Goal: Browse casually

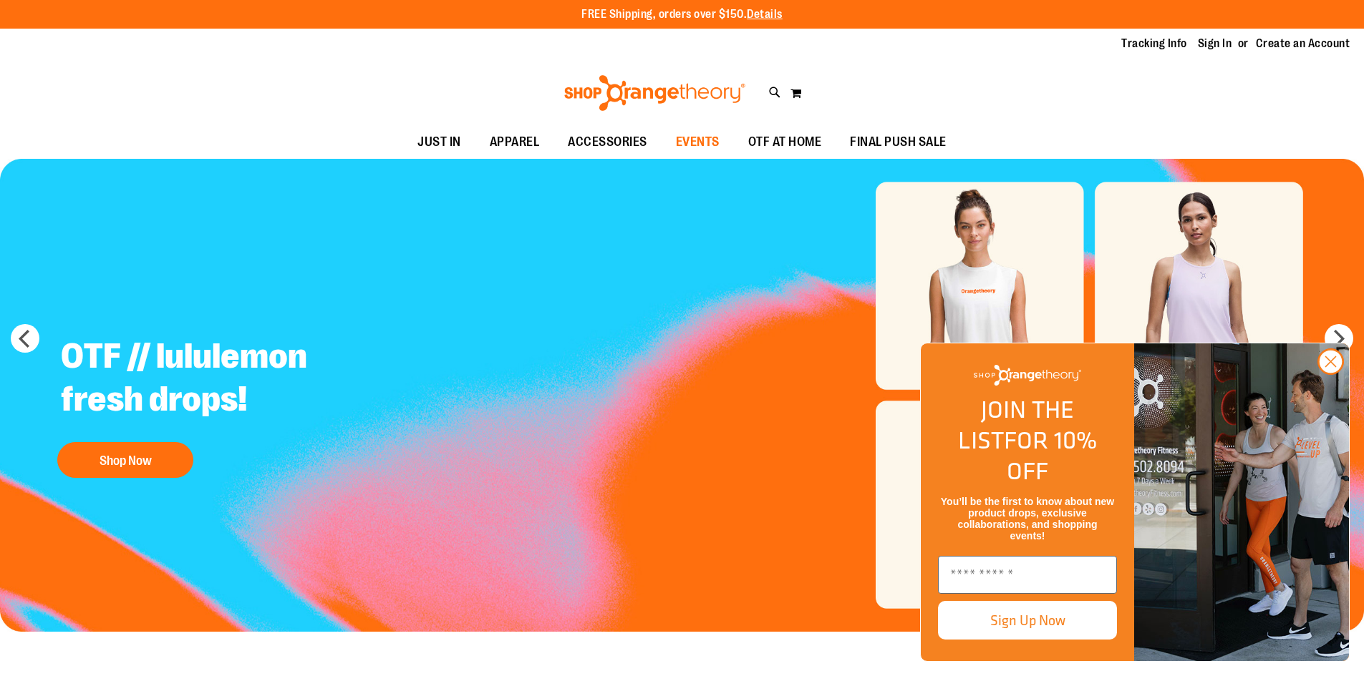
click at [706, 139] on span "EVENTS" at bounding box center [698, 142] width 44 height 32
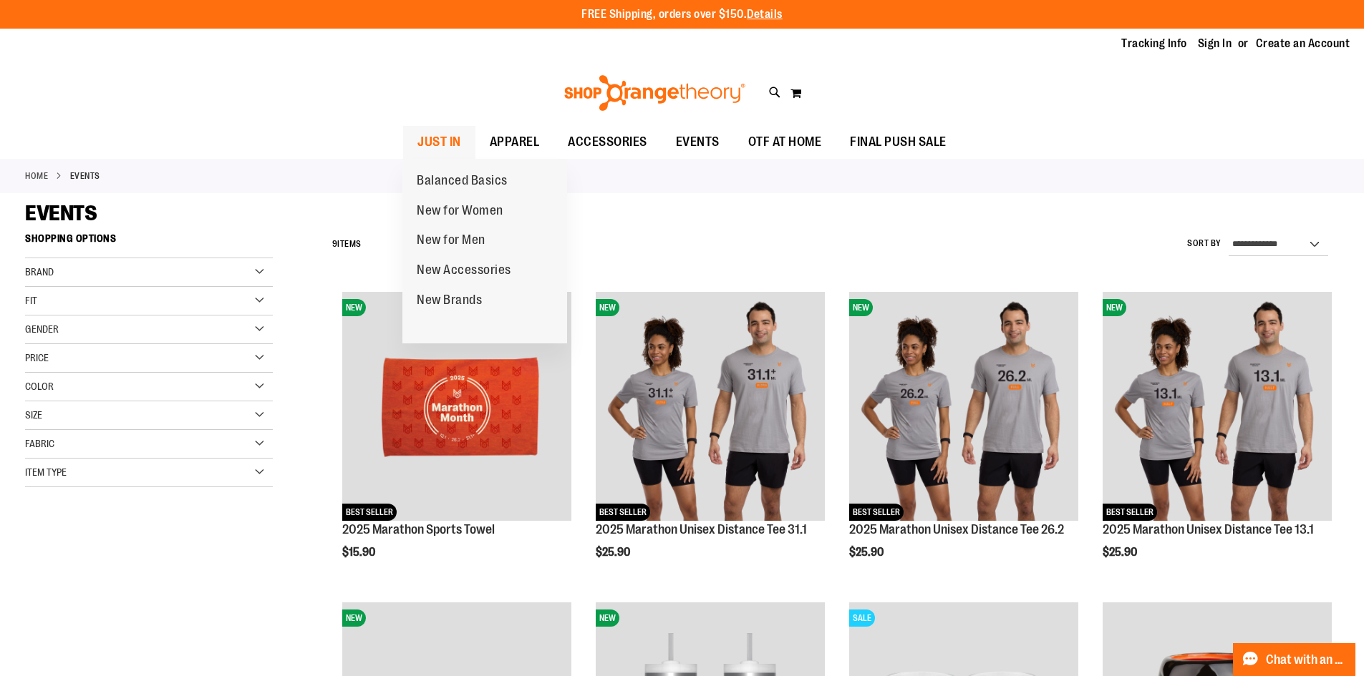
click at [444, 130] on span "JUST IN" at bounding box center [439, 142] width 44 height 32
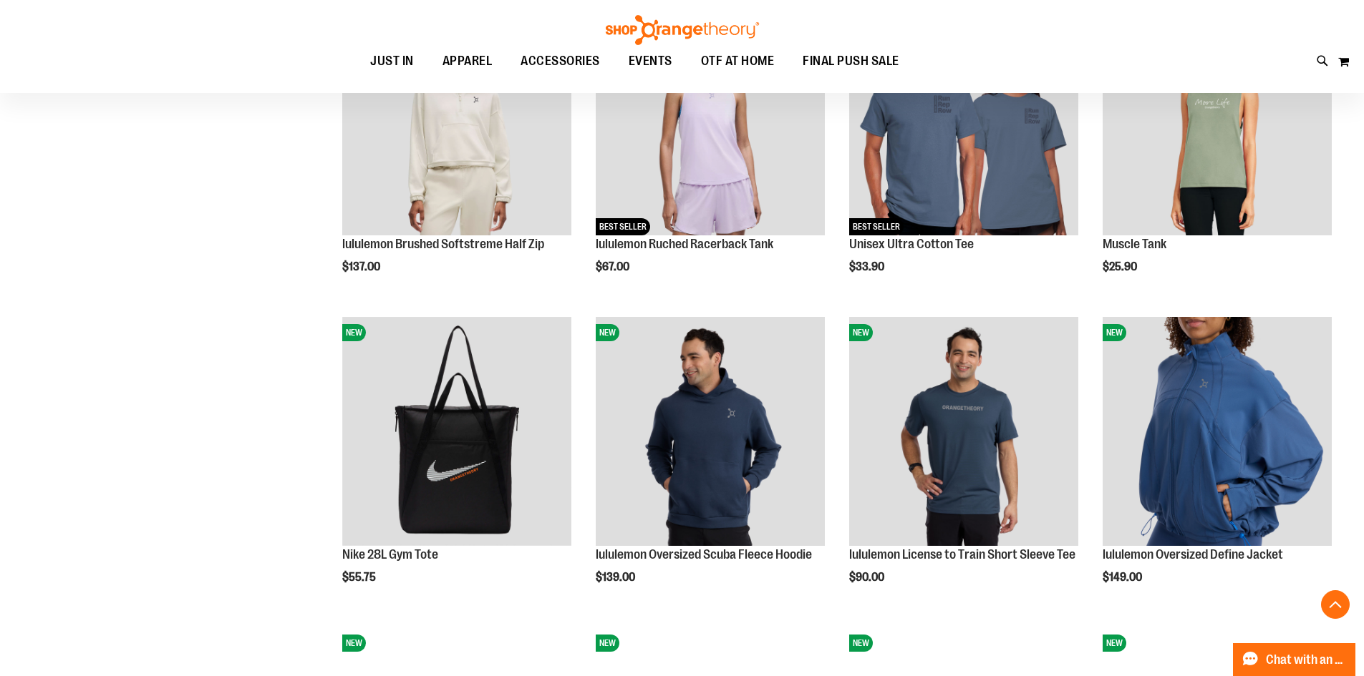
scroll to position [1144, 0]
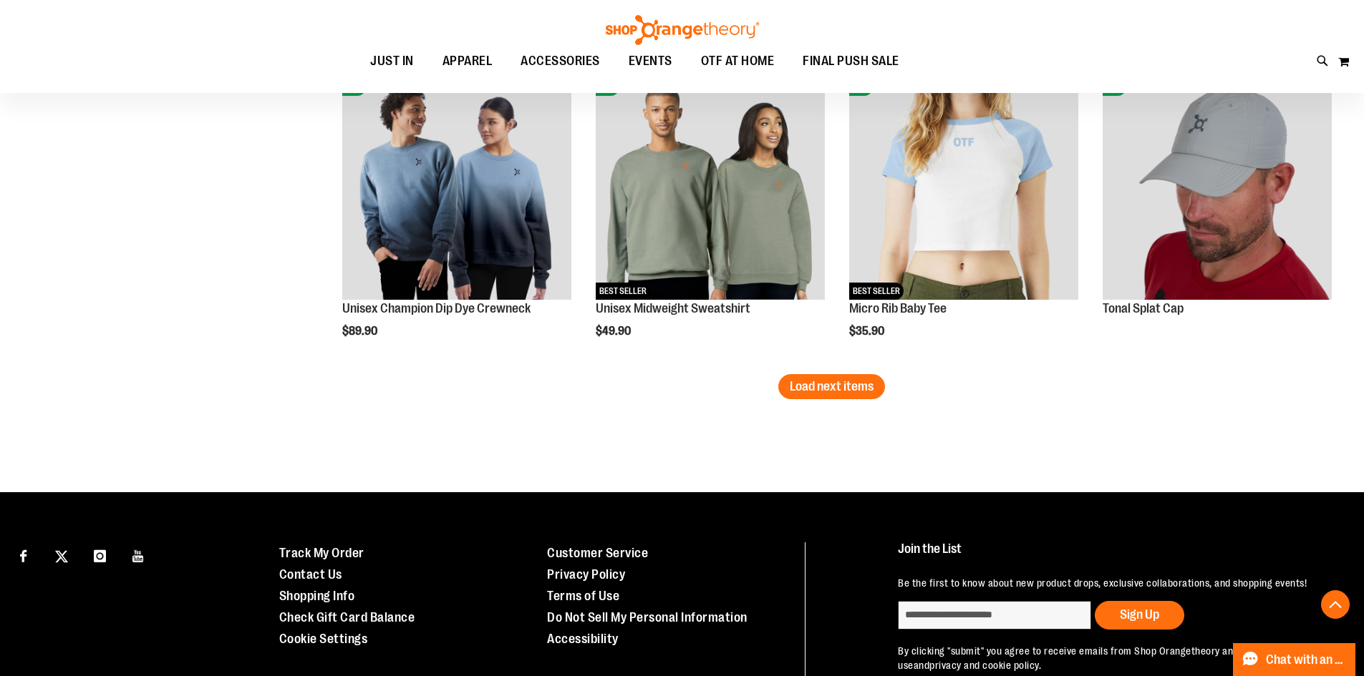
scroll to position [2786, 0]
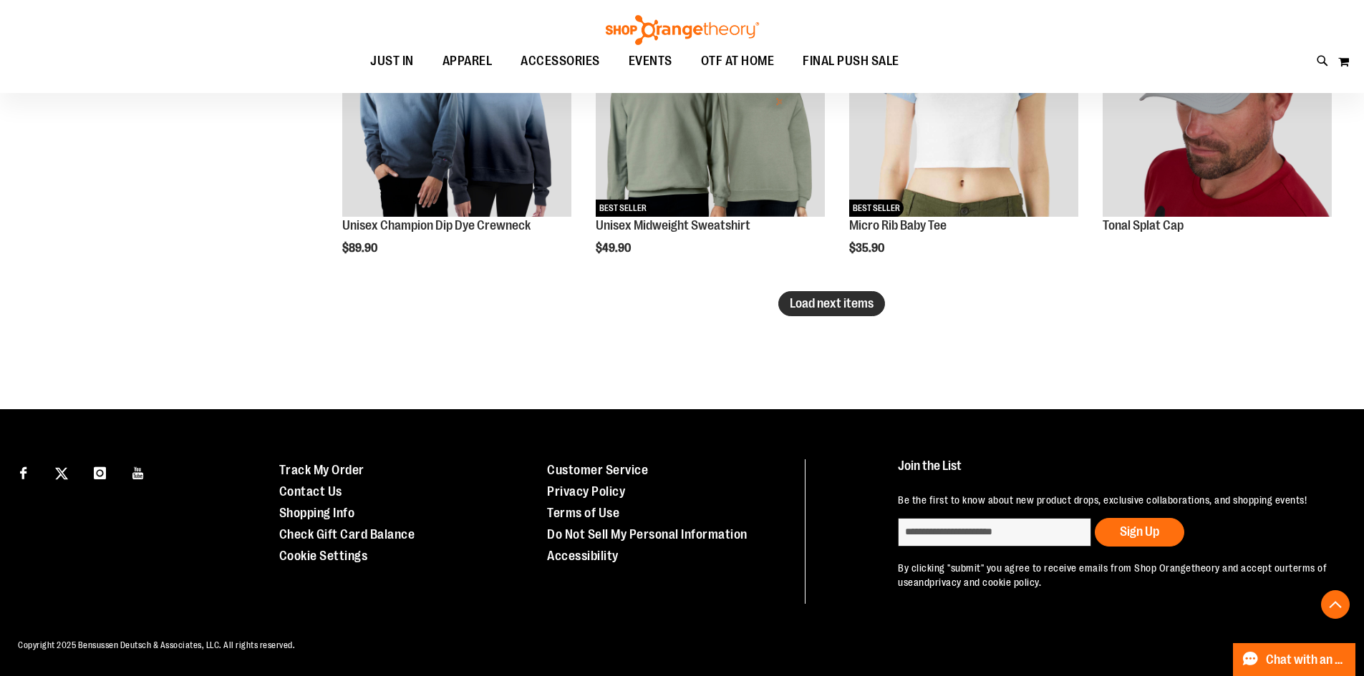
click at [856, 309] on span "Load next items" at bounding box center [831, 303] width 84 height 14
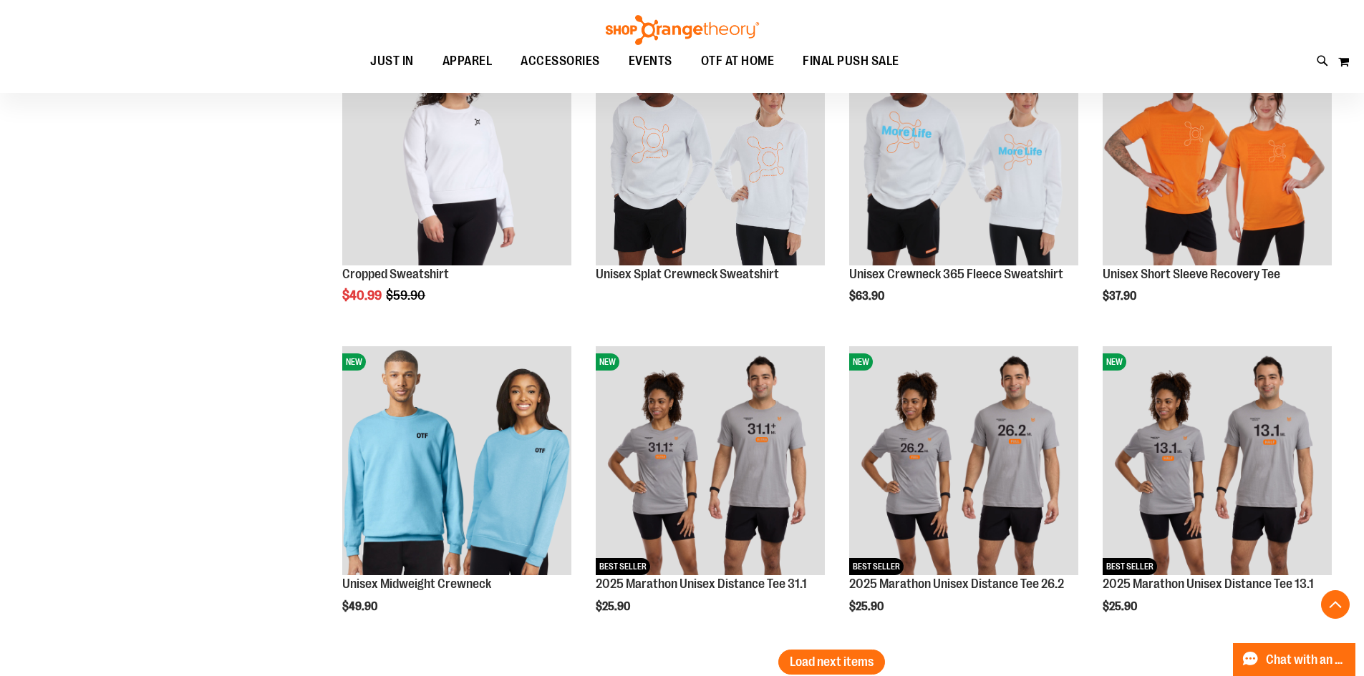
scroll to position [3645, 0]
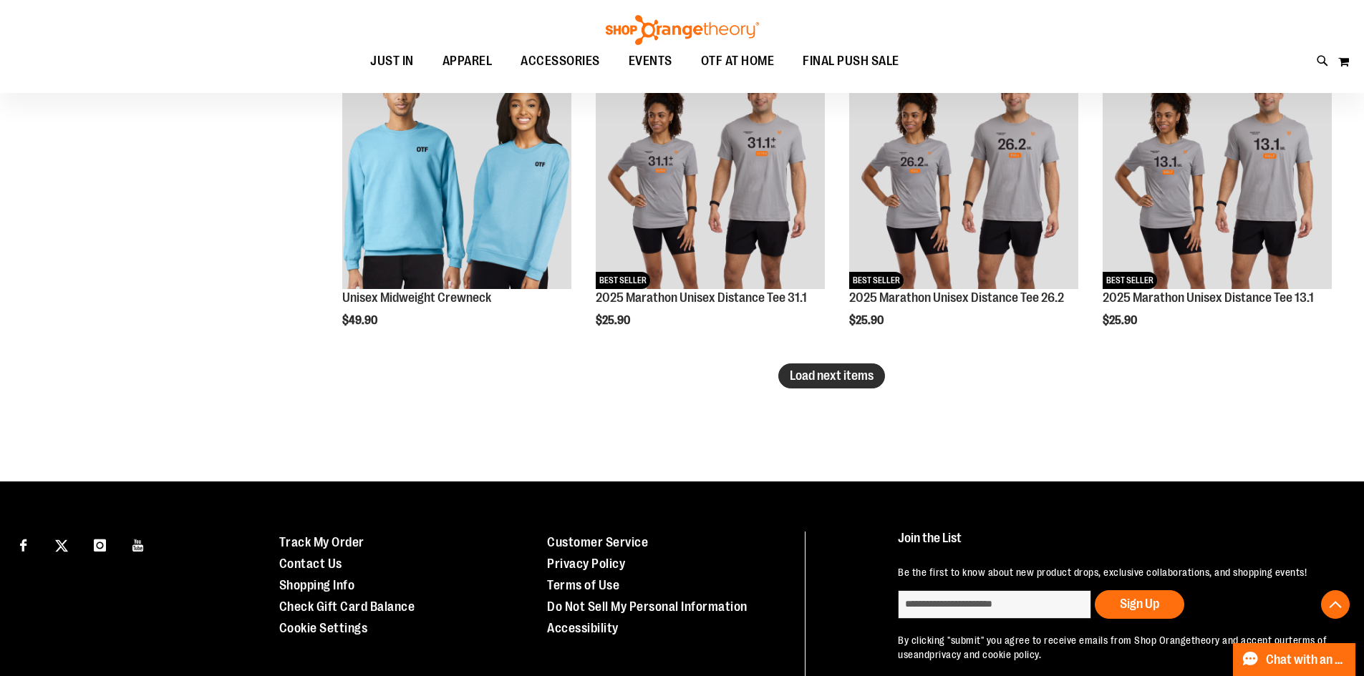
click at [823, 386] on button "Load next items" at bounding box center [831, 376] width 107 height 25
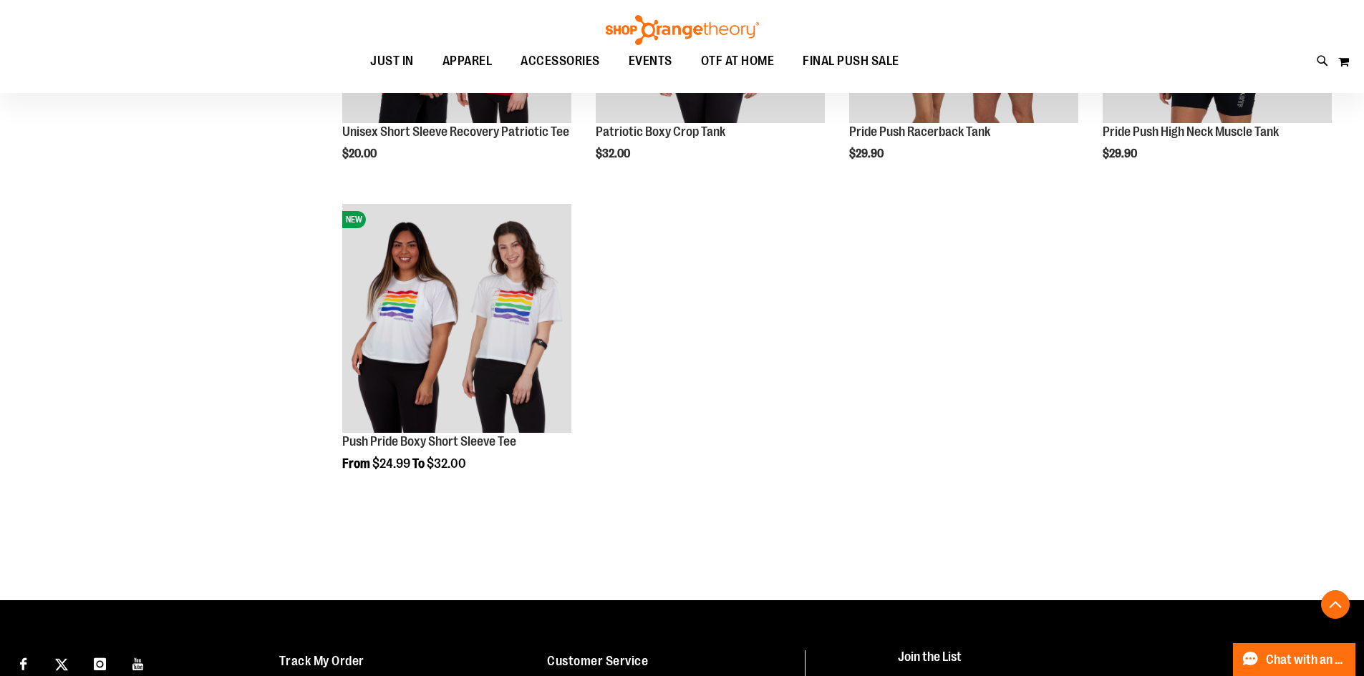
scroll to position [4075, 0]
